Goal: Information Seeking & Learning: Learn about a topic

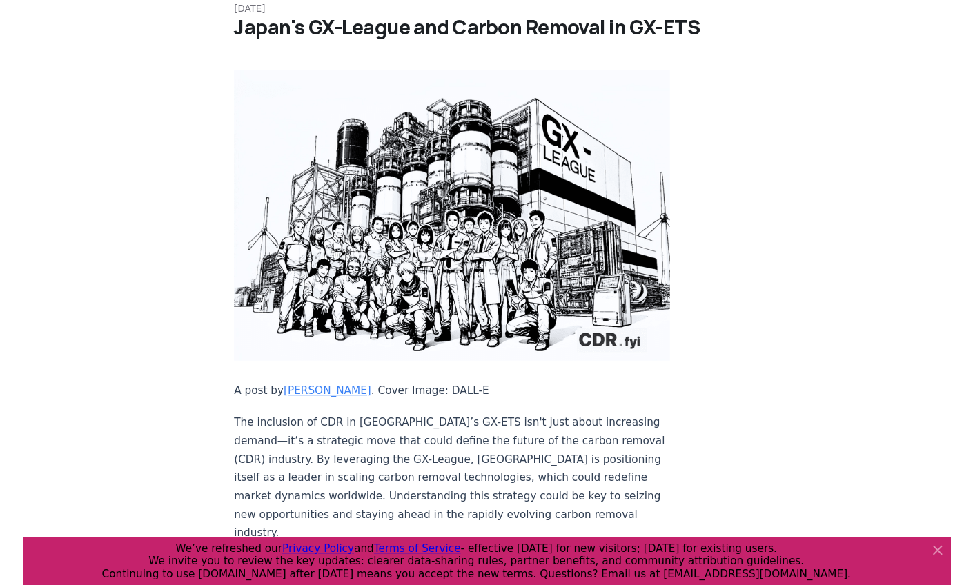
scroll to position [121, 0]
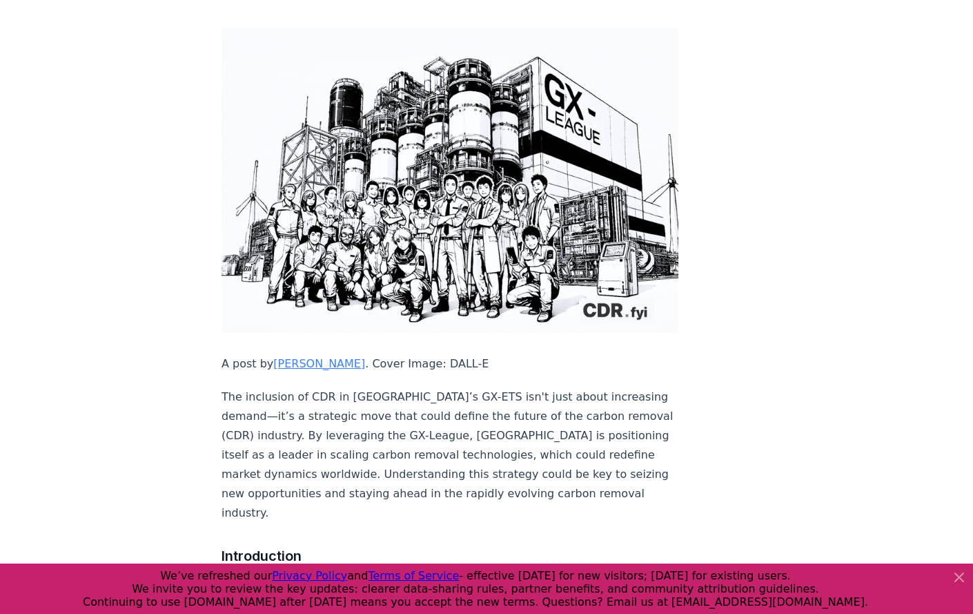
click at [534, 434] on p "The inclusion of CDR in [GEOGRAPHIC_DATA]’s GX-ETS isn't just about increasing …" at bounding box center [450, 454] width 457 height 135
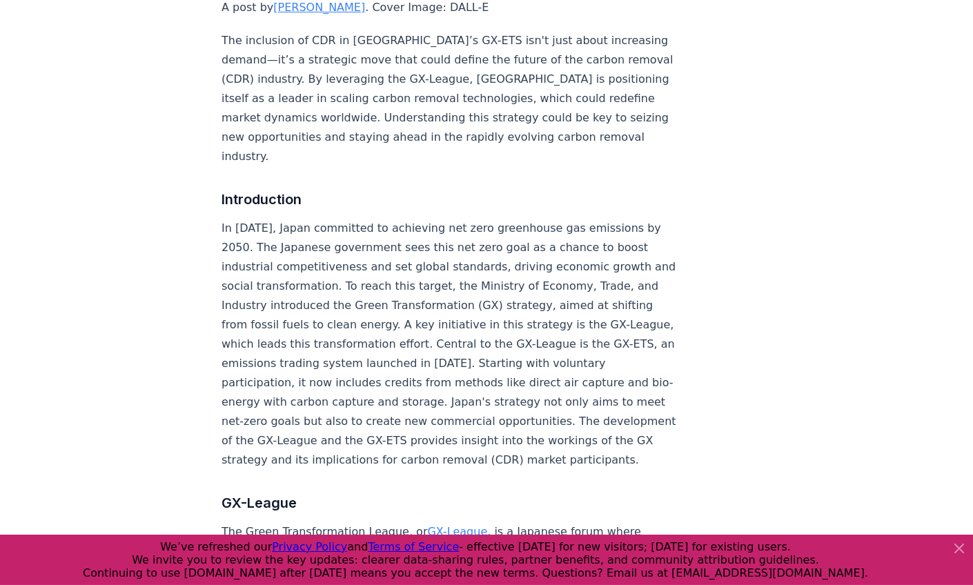
scroll to position [644, 0]
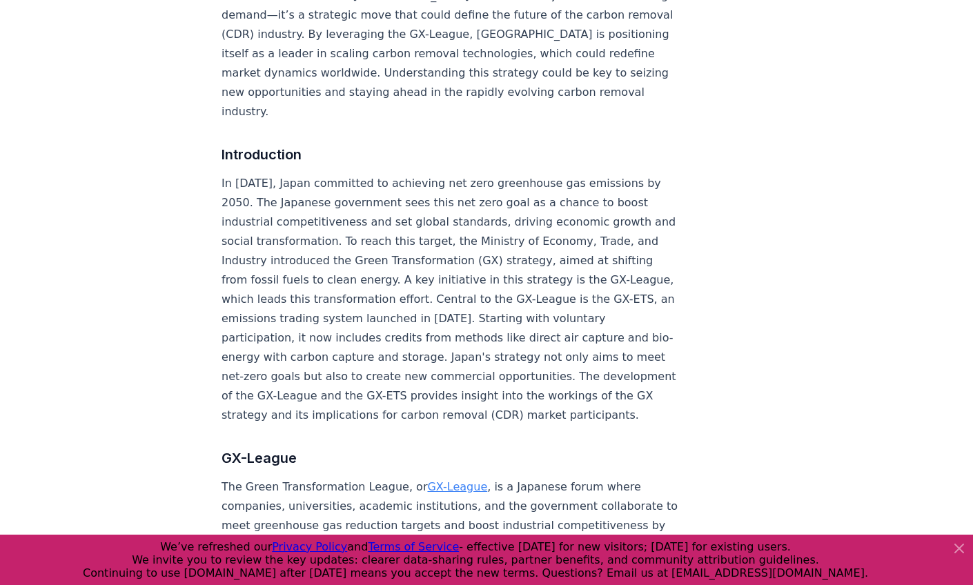
scroll to position [313, 0]
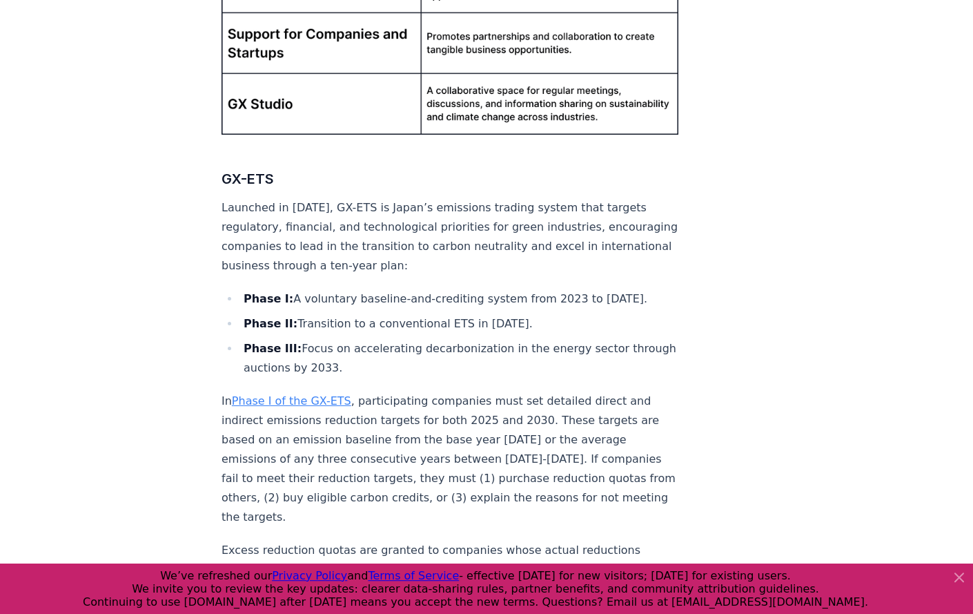
scroll to position [1336, 0]
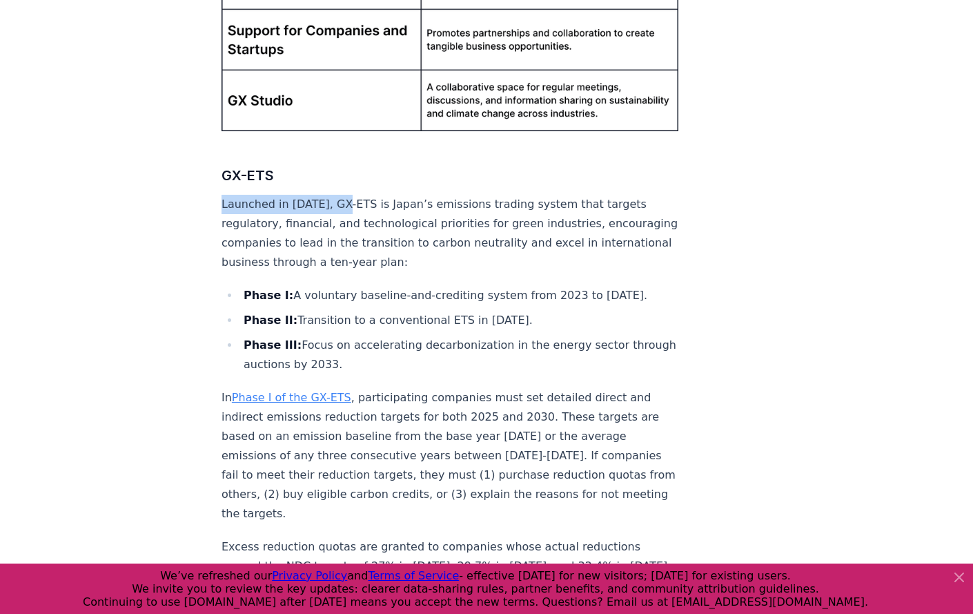
drag, startPoint x: 222, startPoint y: 182, endPoint x: 338, endPoint y: 183, distance: 116.0
click at [338, 195] on p "Launched in [DATE], GX-ETS is Japan’s emissions trading system that targets reg…" at bounding box center [450, 233] width 457 height 77
click at [389, 335] on li "Phase III: Focus on accelerating decarbonization in the energy sector through a…" at bounding box center [458, 354] width 439 height 39
drag, startPoint x: 355, startPoint y: 339, endPoint x: 223, endPoint y: 268, distance: 150.4
click at [223, 286] on ul "Phase I: A voluntary baseline-and-crediting system from 2023 to March 2026. Pha…" at bounding box center [450, 330] width 457 height 88
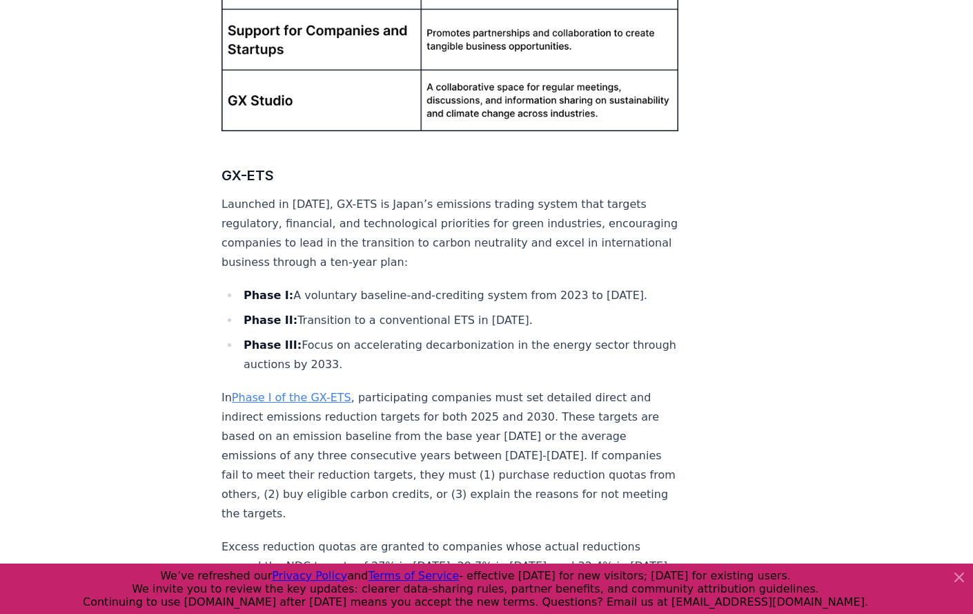
copy ul "Phase I: A voluntary baseline-and-crediting system from 2023 to March 2026. Pha…"
